Goal: Task Accomplishment & Management: Complete application form

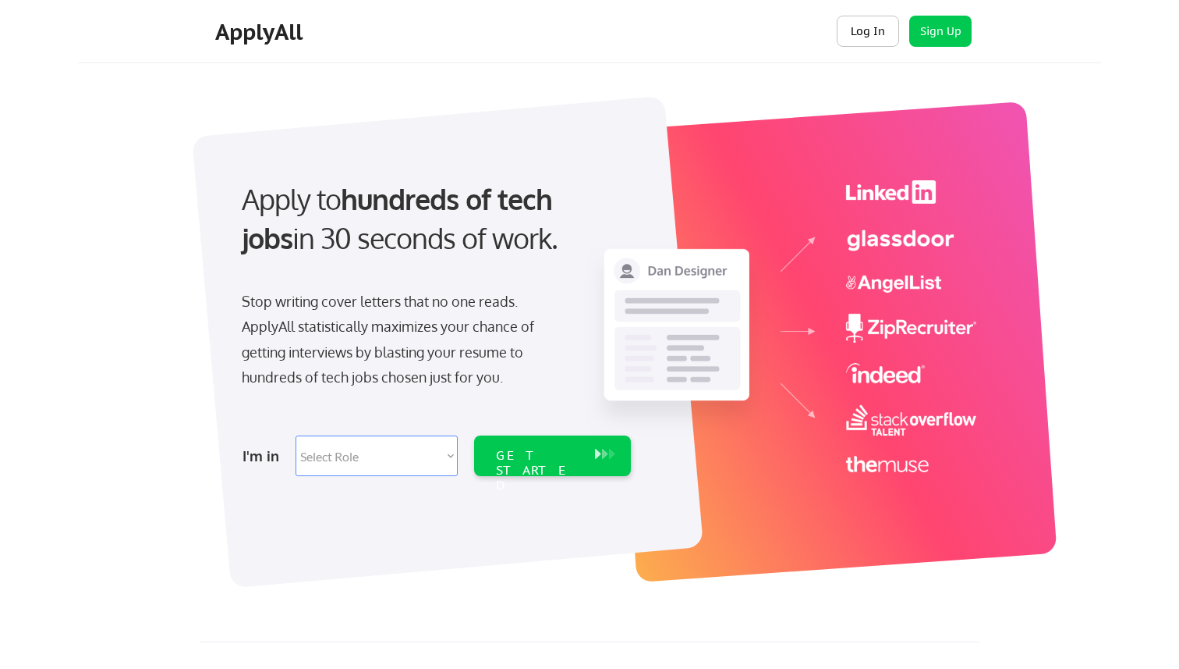
click at [890, 39] on button "Log In" at bounding box center [868, 31] width 62 height 31
click at [880, 31] on button "Log In" at bounding box center [868, 31] width 62 height 31
click at [924, 36] on button "Sign Up" at bounding box center [941, 31] width 62 height 31
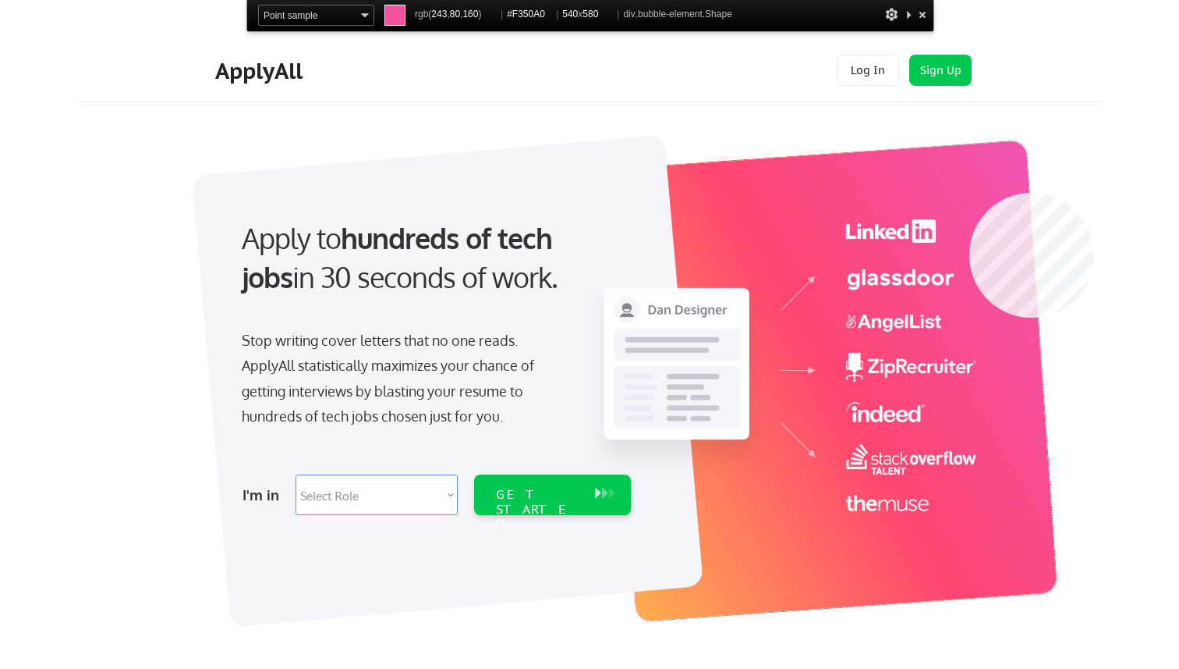
click at [970, 193] on div at bounding box center [832, 380] width 452 height 481
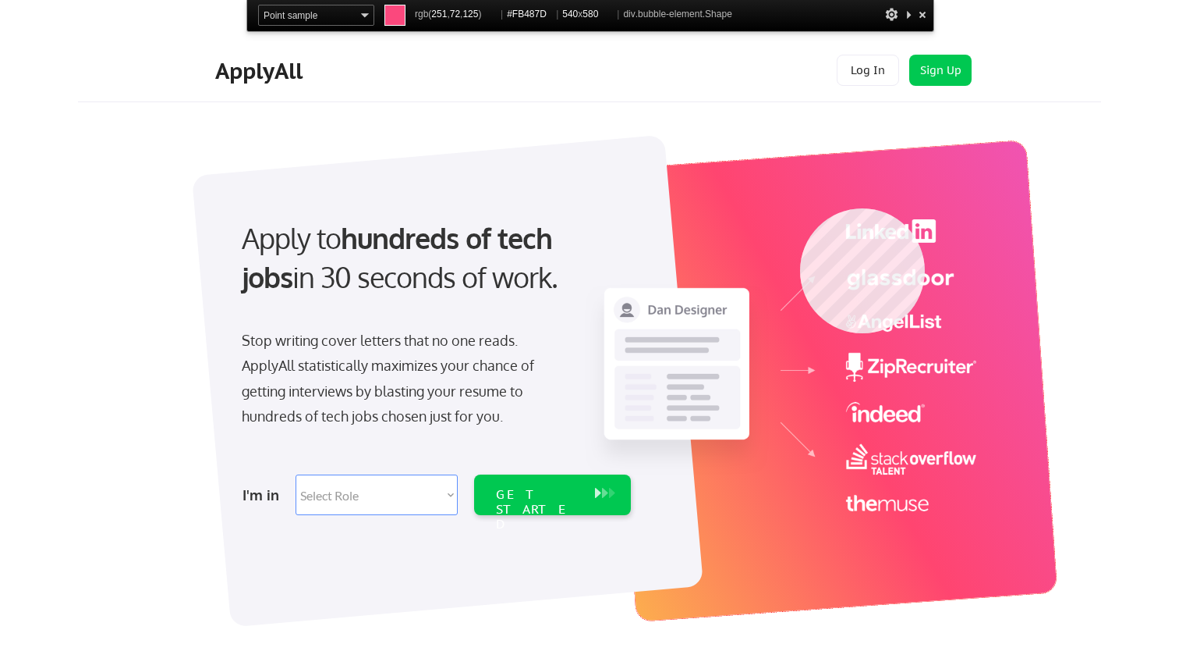
click at [800, 208] on div at bounding box center [832, 380] width 452 height 481
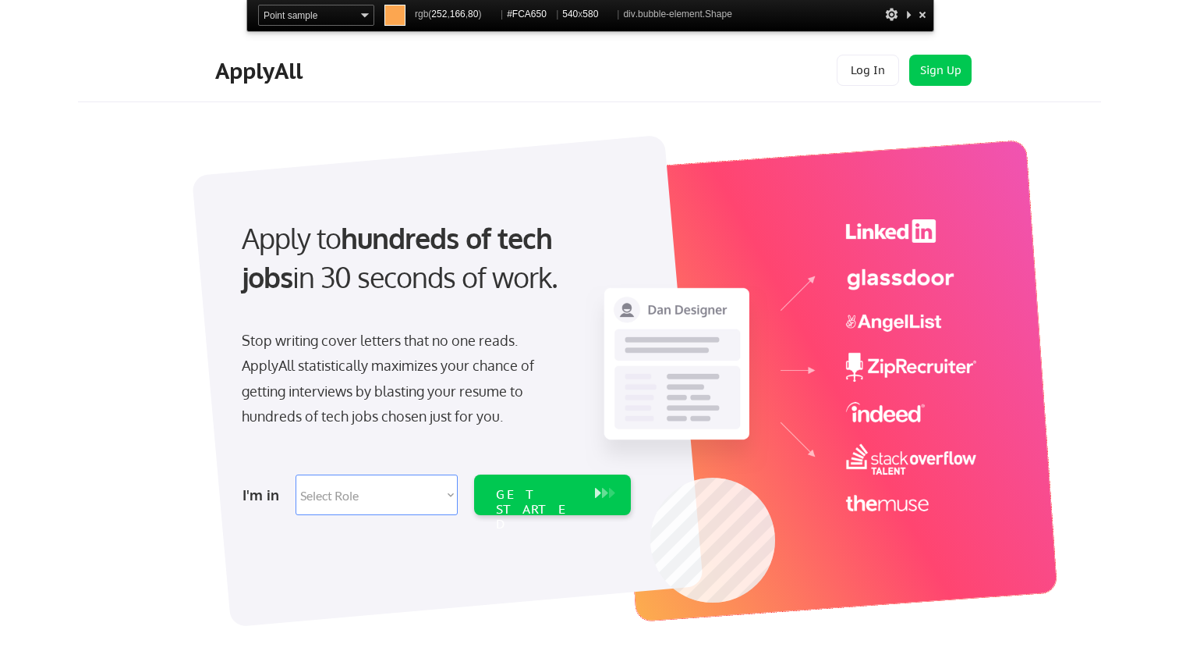
click at [651, 602] on div at bounding box center [832, 380] width 452 height 481
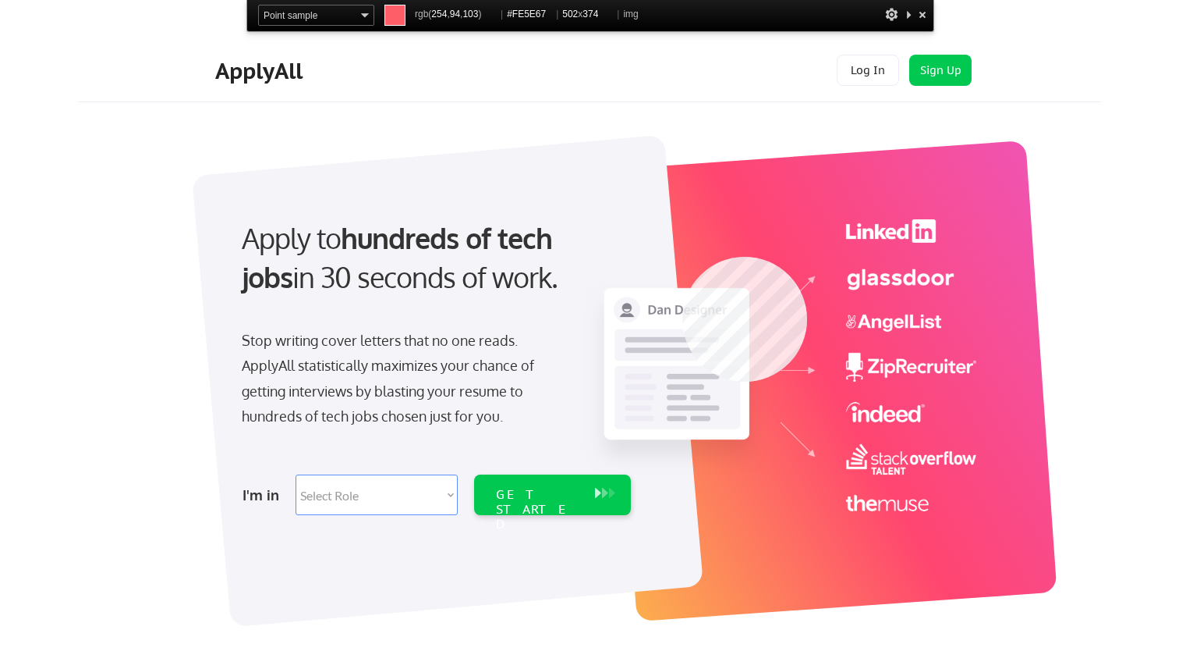
click at [683, 257] on img at bounding box center [781, 365] width 392 height 292
